Goal: Transaction & Acquisition: Purchase product/service

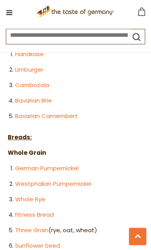
scroll to position [1195, 0]
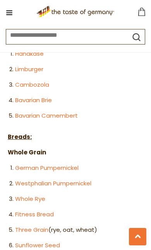
click at [79, 164] on link "German Pumpernickel" at bounding box center [46, 168] width 63 height 8
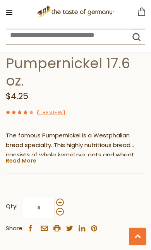
scroll to position [252, 0]
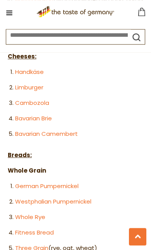
scroll to position [1177, 0]
click at [68, 182] on link "German Pumpernickel" at bounding box center [46, 186] width 63 height 8
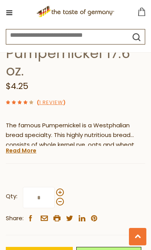
scroll to position [263, 0]
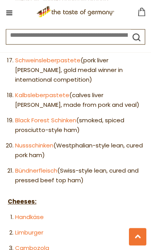
scroll to position [1031, 0]
